Goal: Transaction & Acquisition: Purchase product/service

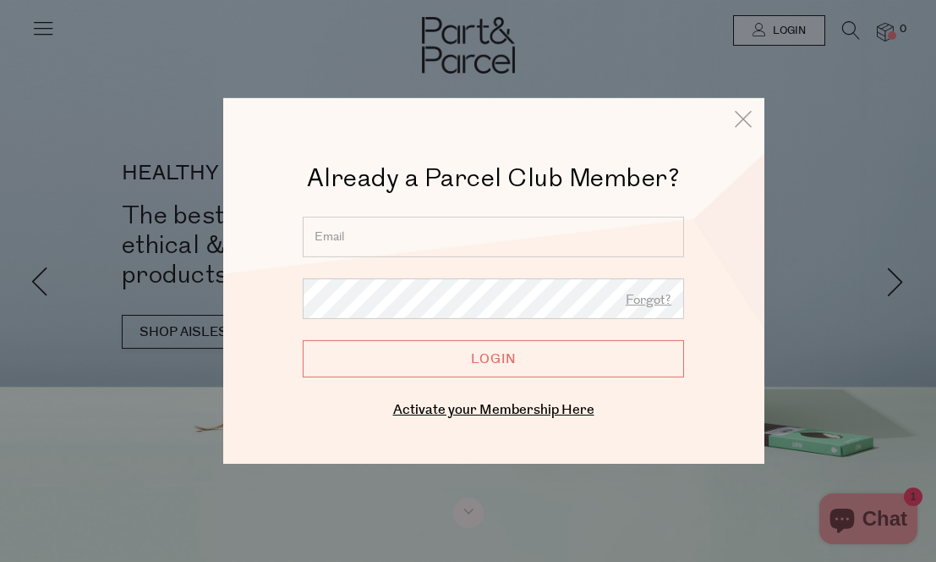
click at [484, 239] on input "email" at bounding box center [494, 237] width 382 height 41
type input "[EMAIL_ADDRESS][DOMAIN_NAME]"
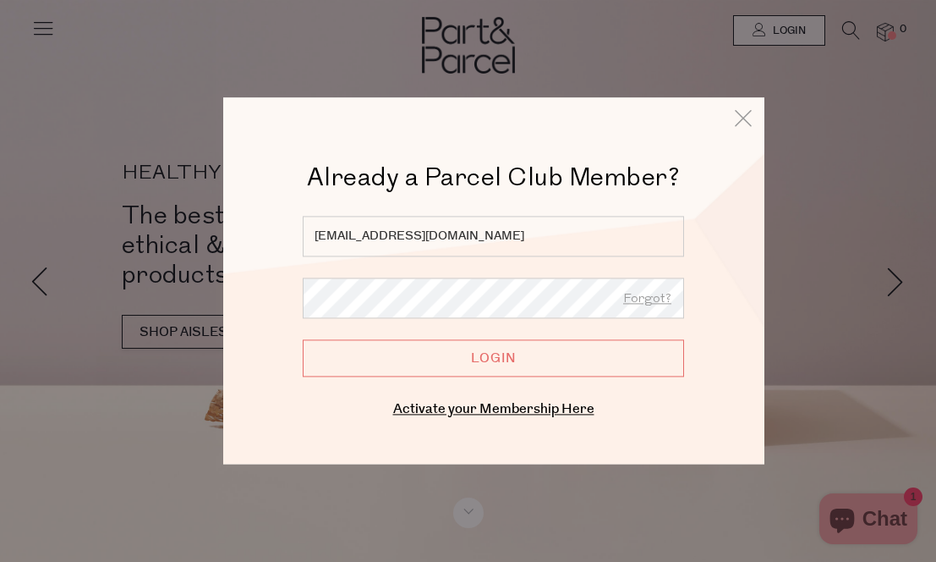
click at [438, 361] on input "Login" at bounding box center [494, 357] width 382 height 37
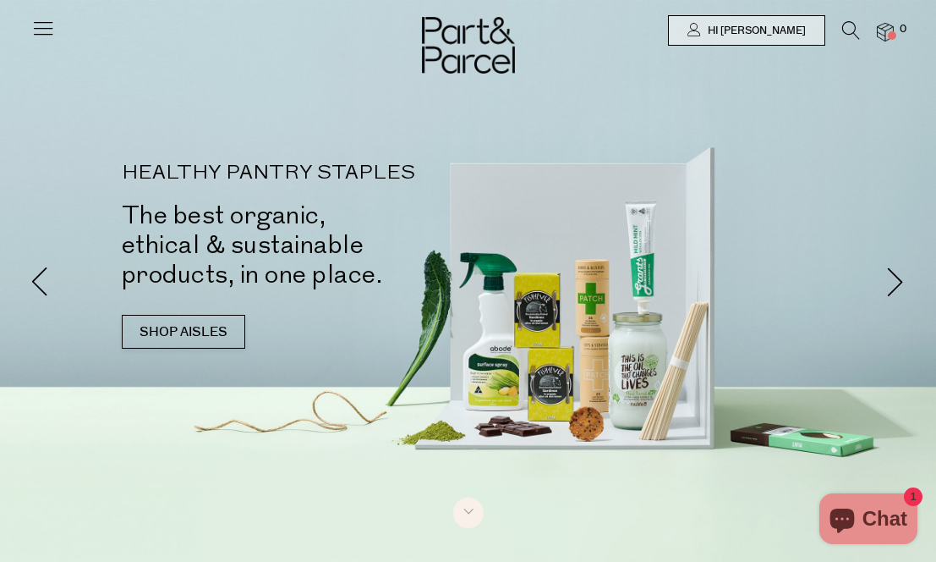
click at [39, 34] on icon at bounding box center [43, 28] width 24 height 24
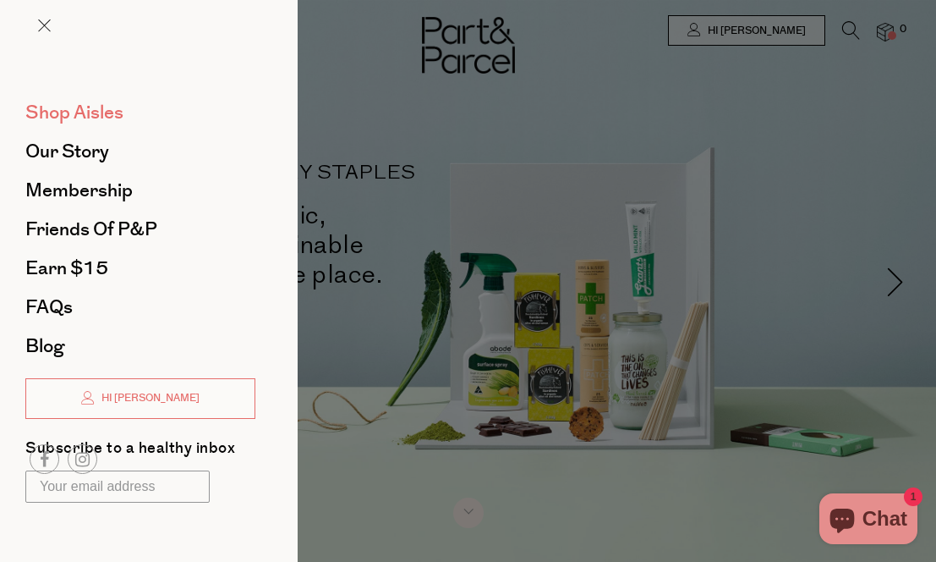
click at [52, 118] on span "Shop Aisles" at bounding box center [74, 112] width 98 height 27
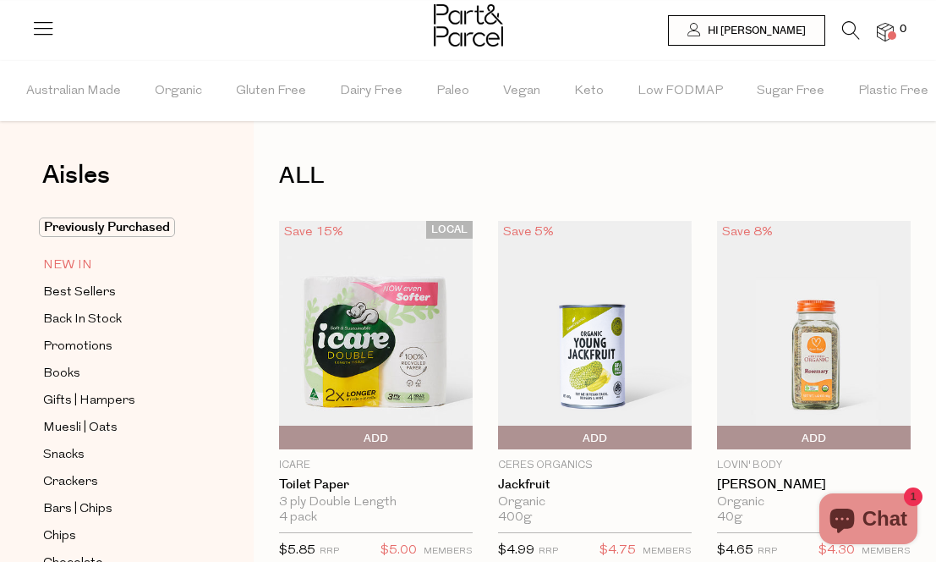
click at [54, 255] on span "NEW IN" at bounding box center [67, 265] width 49 height 20
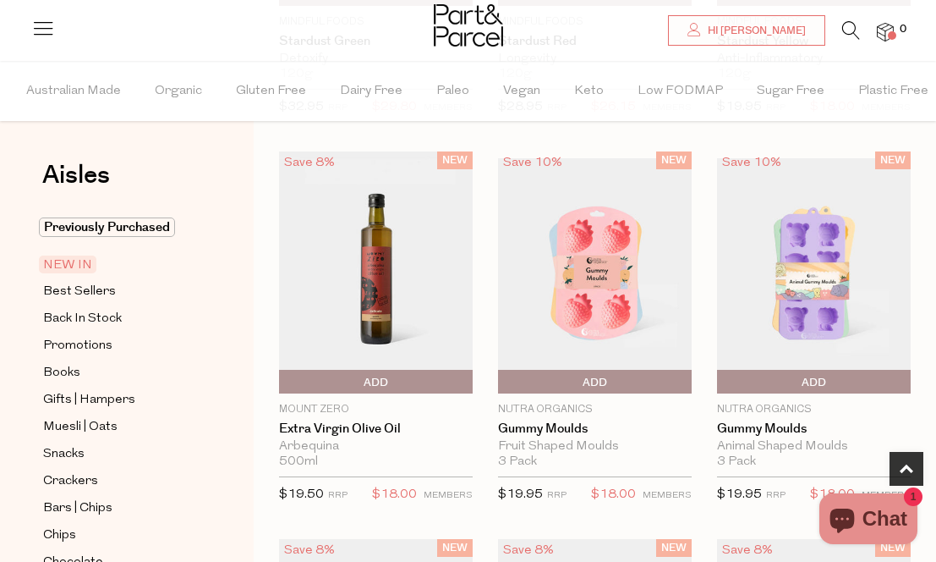
scroll to position [504, 0]
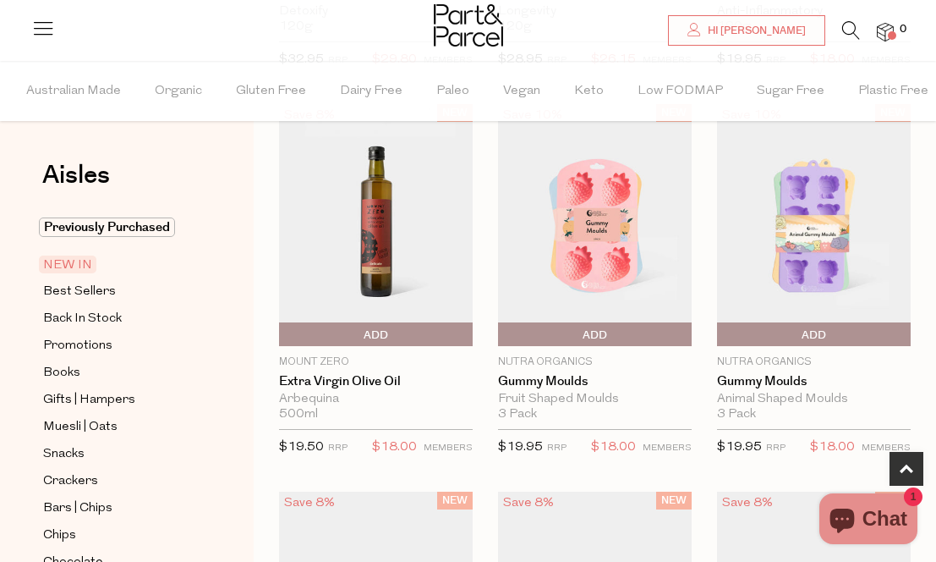
click at [809, 274] on img at bounding box center [814, 225] width 194 height 228
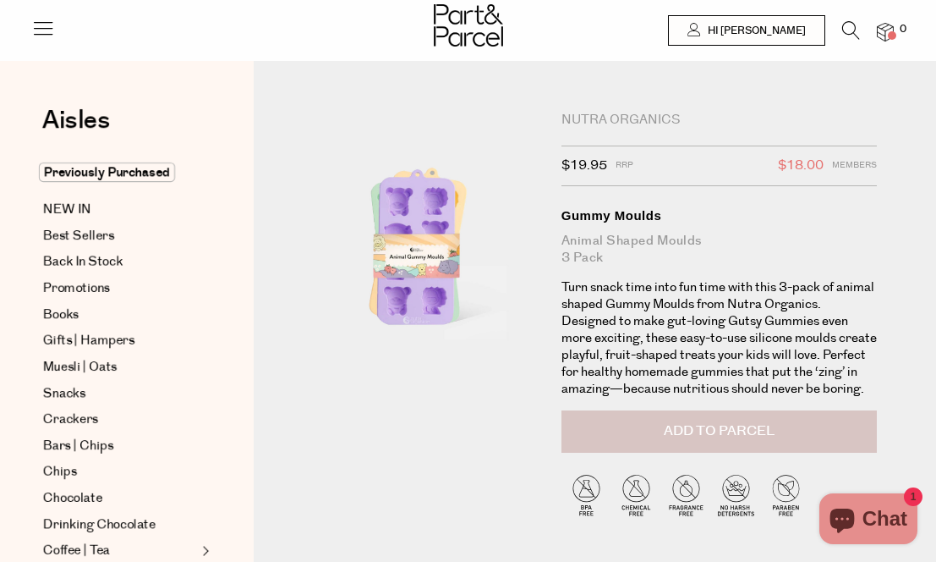
click at [645, 447] on button "Add to Parcel" at bounding box center [720, 431] width 316 height 42
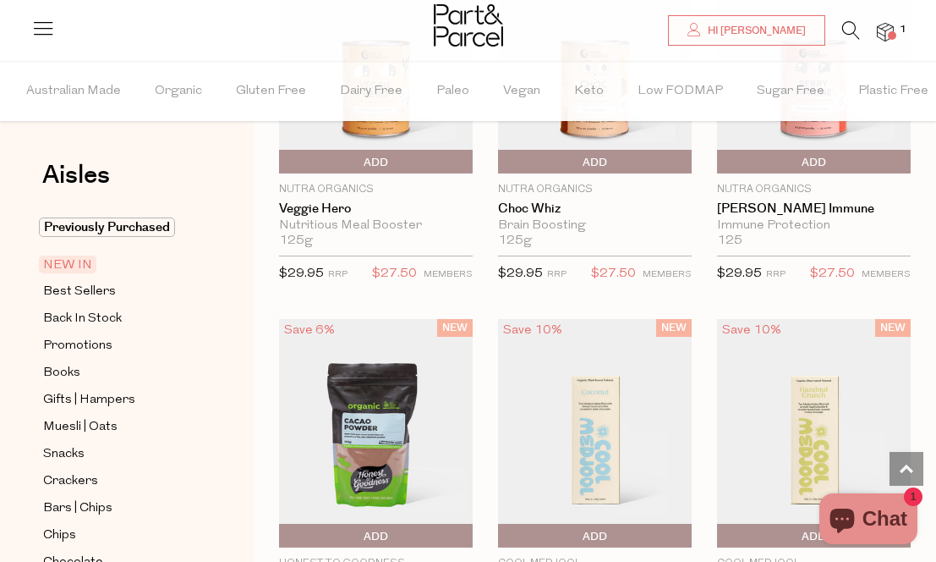
scroll to position [1304, 0]
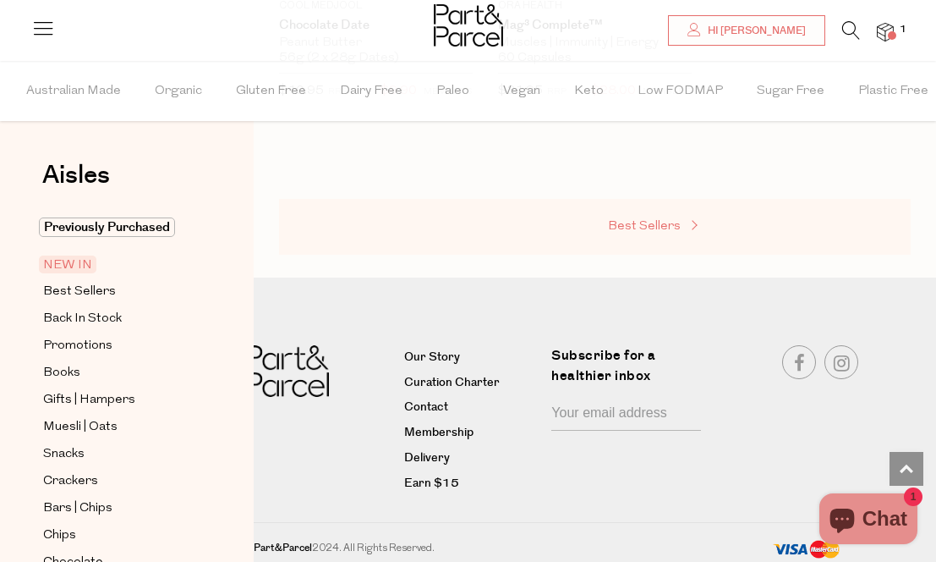
click at [651, 223] on span "Best Sellers" at bounding box center [644, 226] width 73 height 13
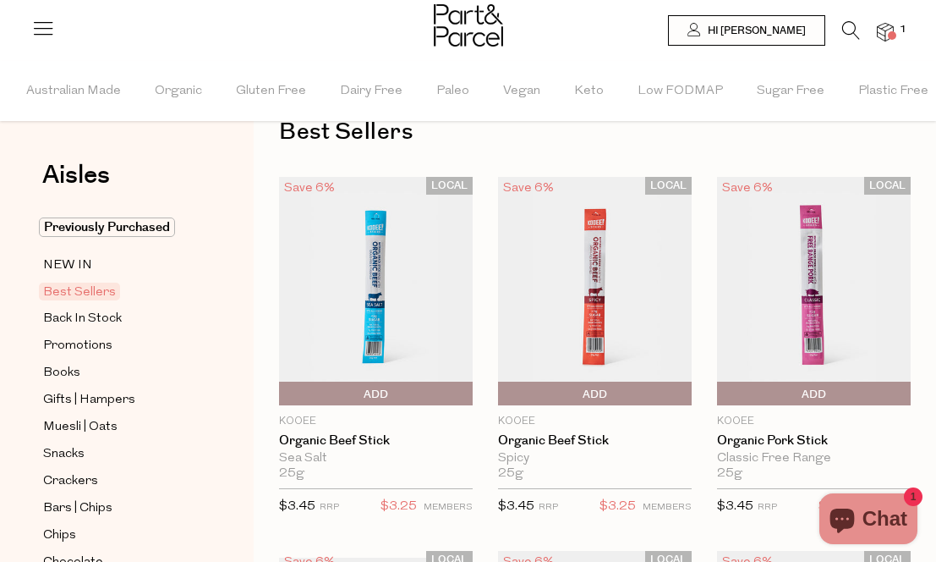
scroll to position [94, 0]
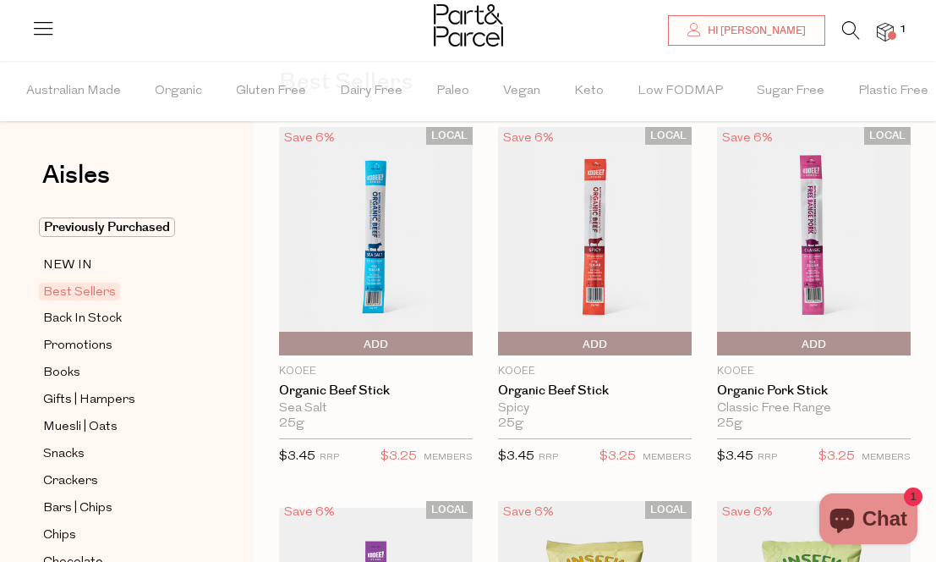
click at [283, 343] on span "Add To Parcel" at bounding box center [283, 344] width 0 height 25
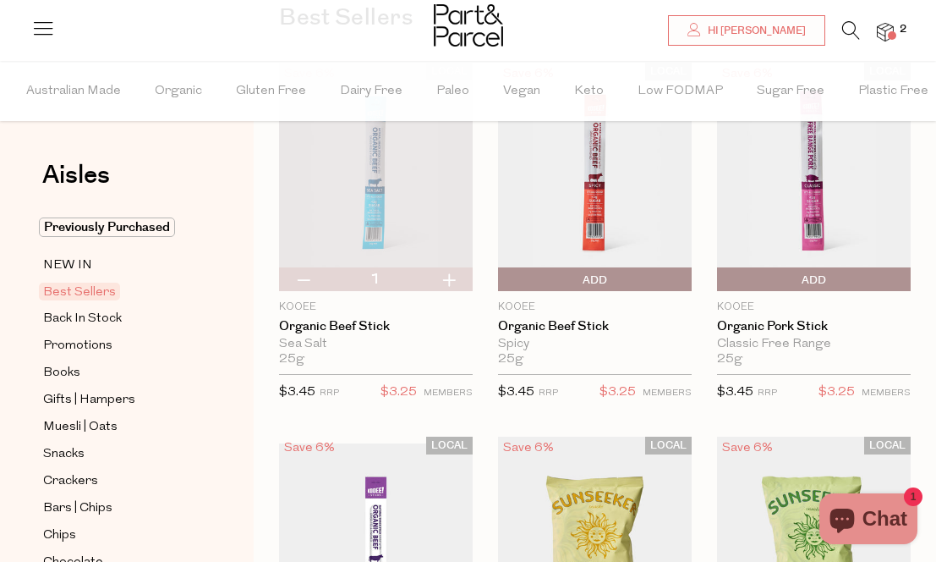
scroll to position [188, 0]
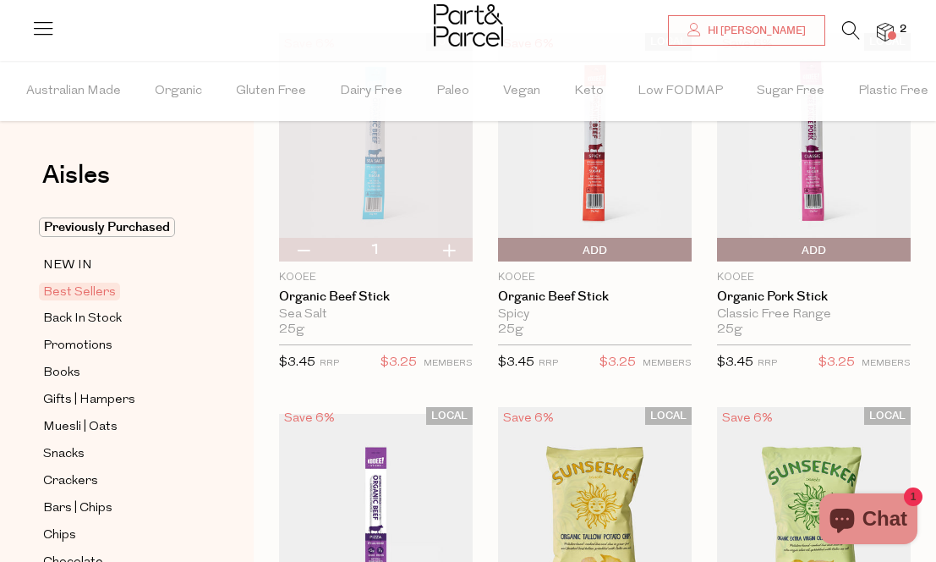
click at [451, 247] on button "button" at bounding box center [449, 250] width 48 height 24
type input "2"
click at [452, 247] on button "button" at bounding box center [449, 250] width 48 height 24
type input "3"
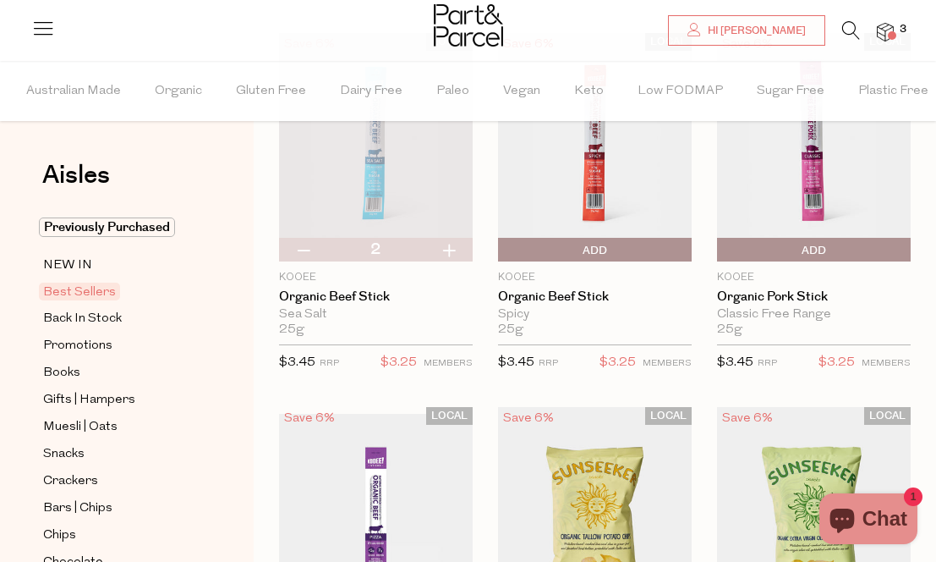
type input "3"
click at [449, 248] on button "button" at bounding box center [449, 250] width 48 height 24
type input "4"
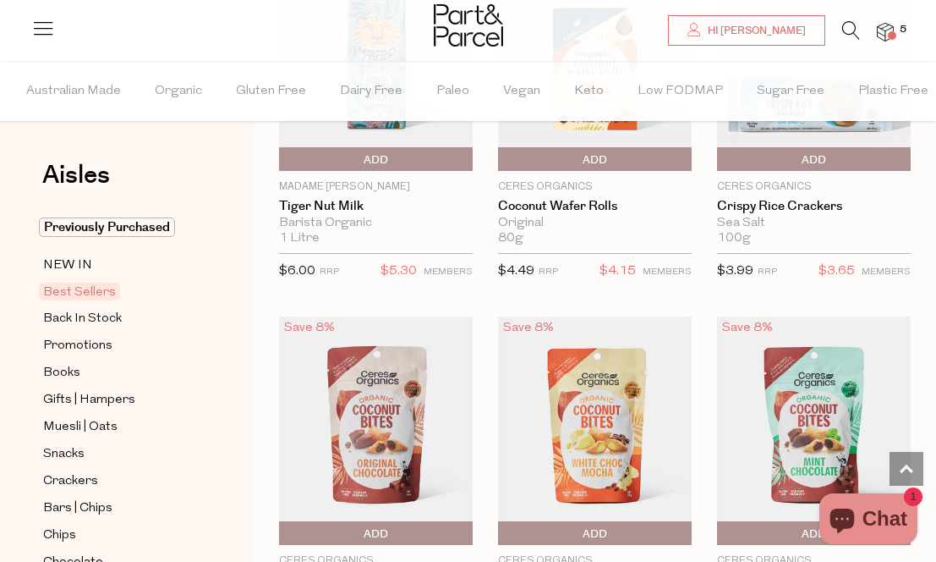
scroll to position [4027, 0]
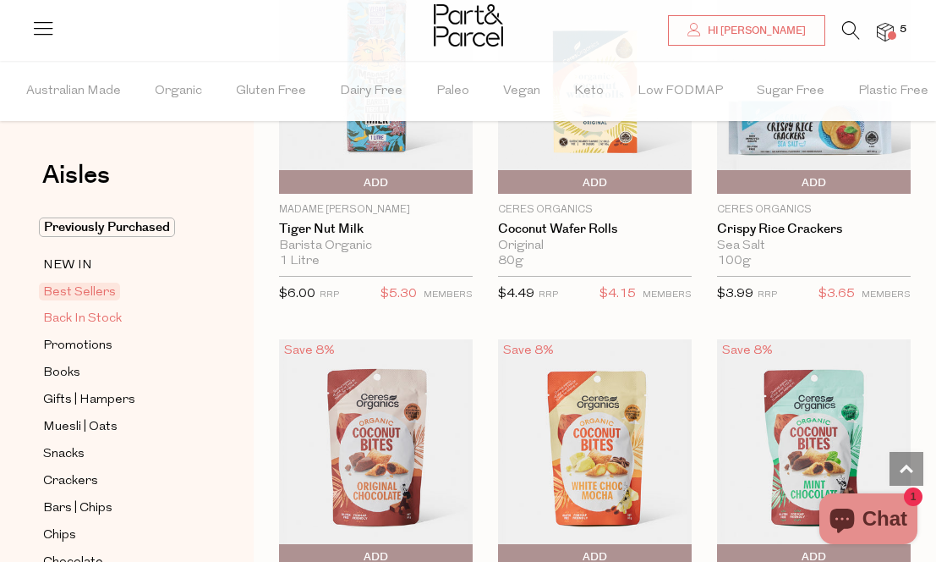
click at [74, 323] on span "Back In Stock" at bounding box center [82, 319] width 79 height 20
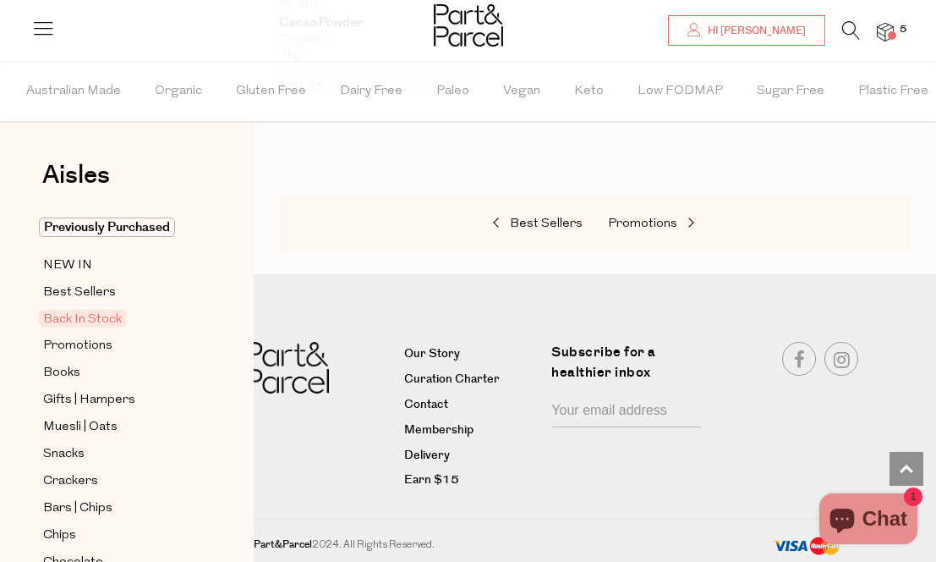
scroll to position [1583, 0]
click at [629, 219] on span "Promotions" at bounding box center [642, 225] width 69 height 13
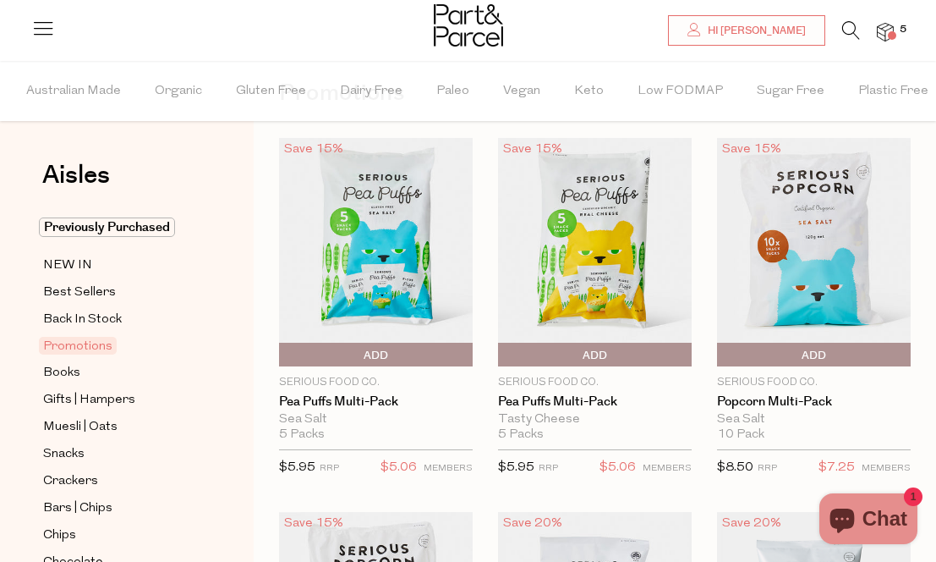
scroll to position [110, 0]
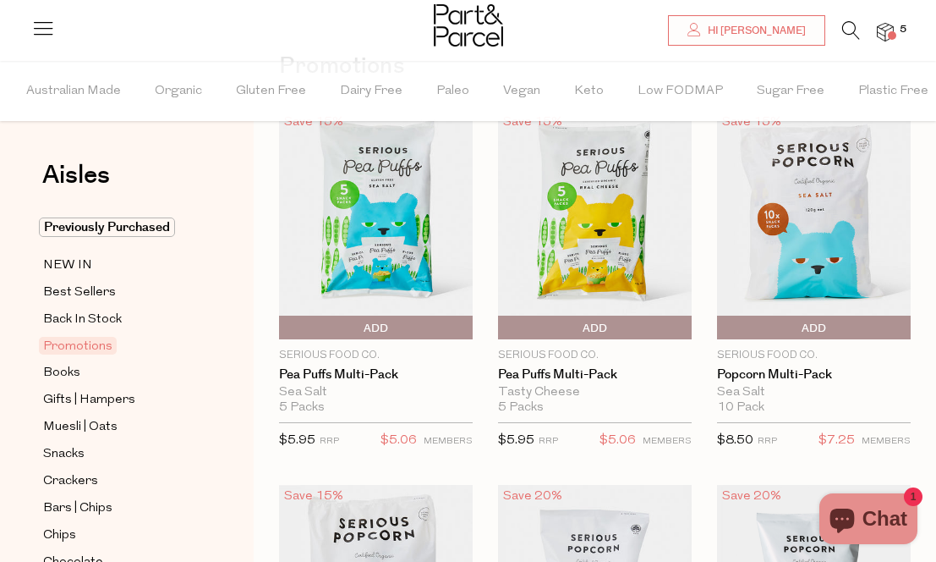
click at [552, 328] on span "Add To Parcel" at bounding box center [595, 328] width 185 height 25
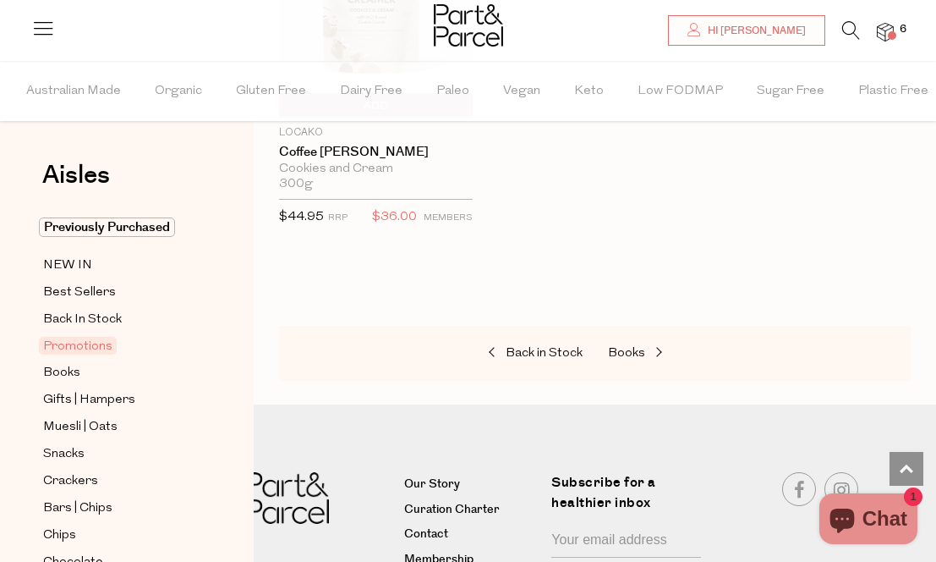
scroll to position [2258, 0]
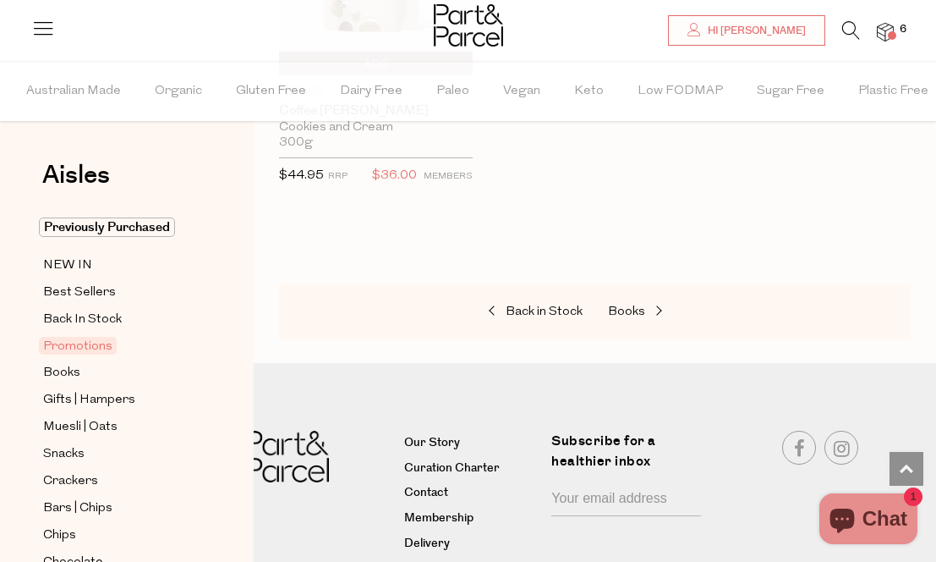
click at [846, 26] on icon at bounding box center [852, 30] width 18 height 19
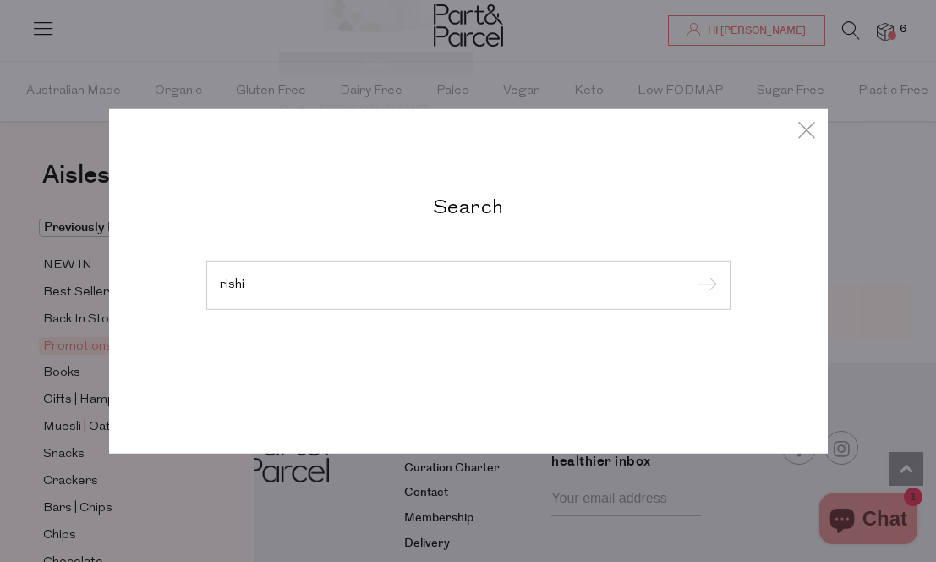
type input "rishi"
click at [704, 286] on input "submit" at bounding box center [704, 285] width 25 height 25
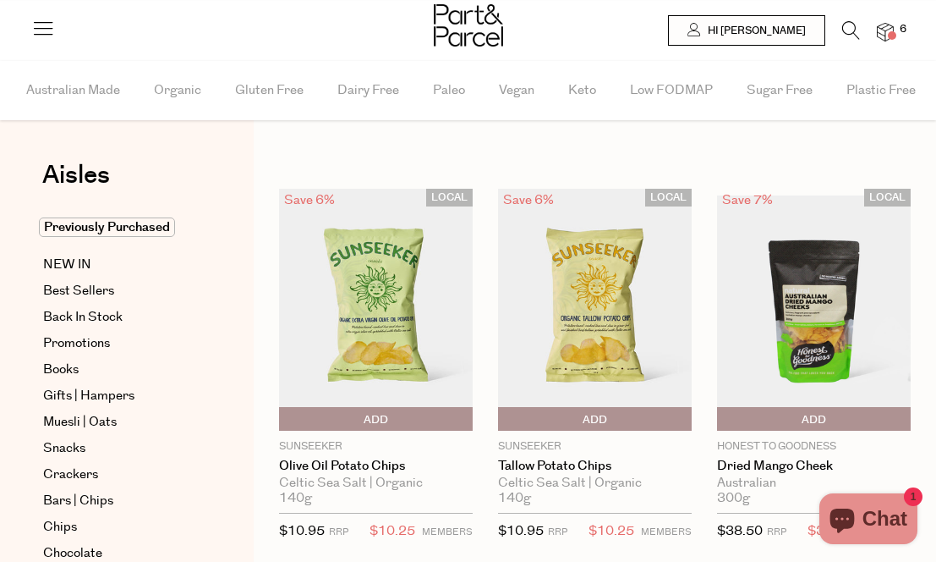
drag, startPoint x: 0, startPoint y: 0, endPoint x: 854, endPoint y: 30, distance: 854.1
click at [854, 30] on icon at bounding box center [852, 30] width 18 height 19
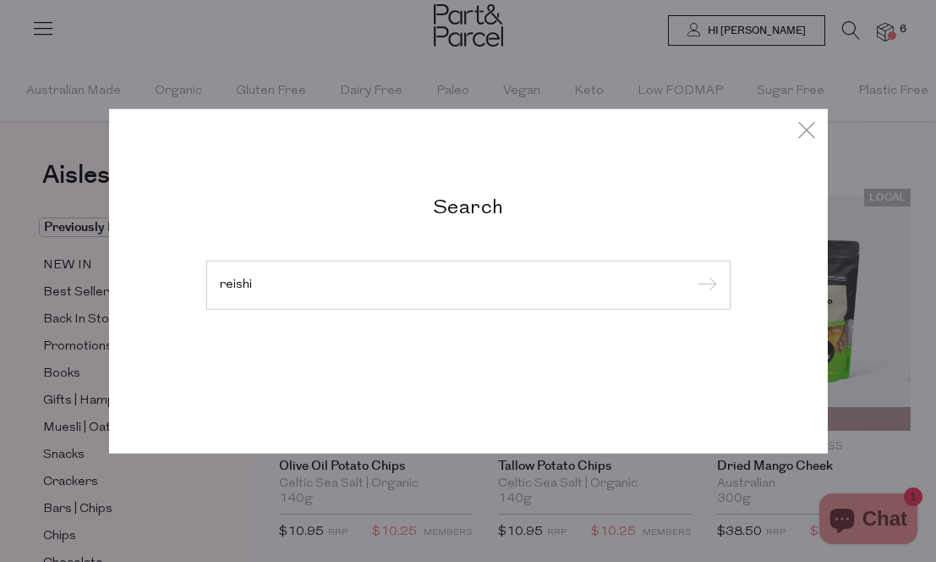
type input "reishi"
click at [704, 286] on input "submit" at bounding box center [704, 285] width 25 height 25
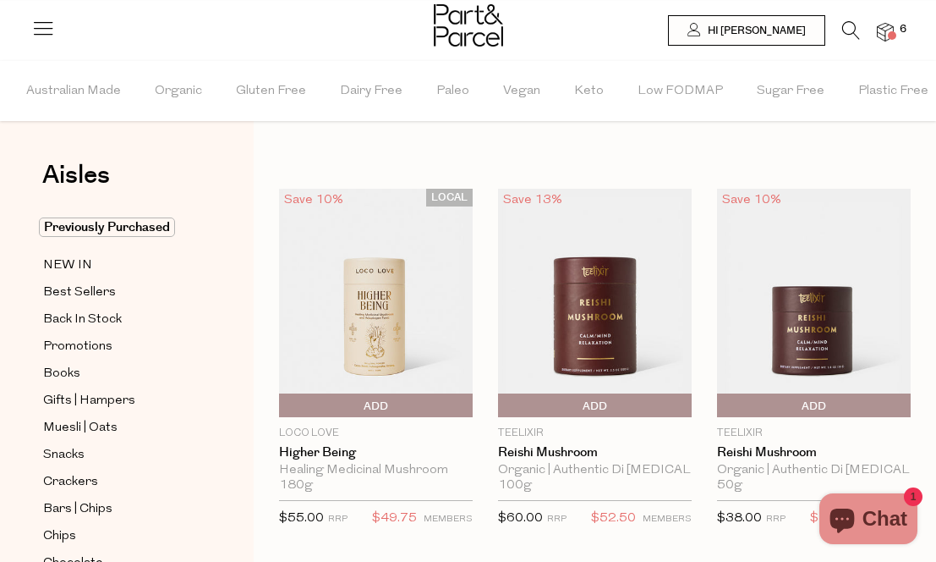
click at [553, 405] on span "Add To Parcel" at bounding box center [595, 405] width 185 height 25
